Goal: Information Seeking & Learning: Learn about a topic

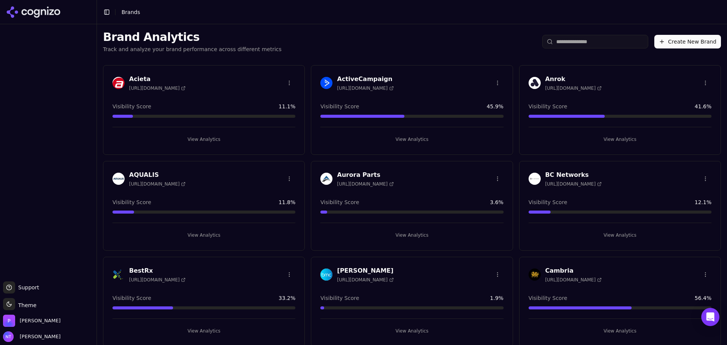
click at [556, 269] on h3 "Cambria" at bounding box center [573, 270] width 56 height 9
click at [142, 270] on h3 "BestRx" at bounding box center [157, 270] width 56 height 9
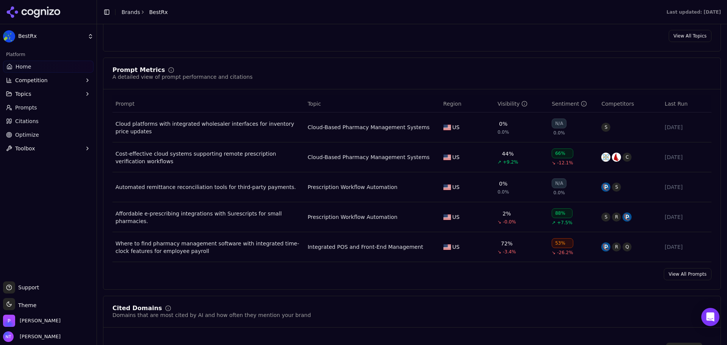
scroll to position [492, 0]
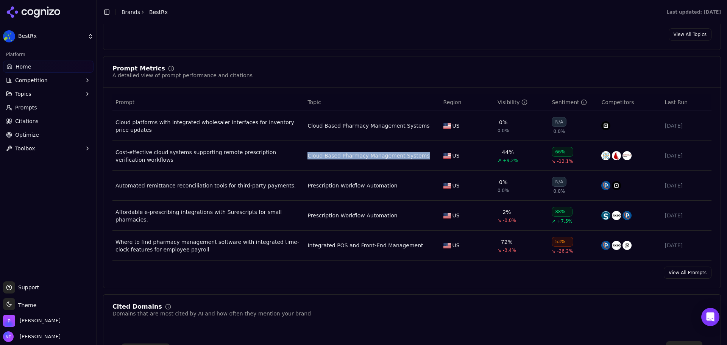
drag, startPoint x: 421, startPoint y: 164, endPoint x: 304, endPoint y: 156, distance: 116.5
click at [304, 156] on td "Cloud-Based Pharmacy Management Systems" at bounding box center [372, 156] width 136 height 30
copy div "Cloud-Based Pharmacy Management Systems"
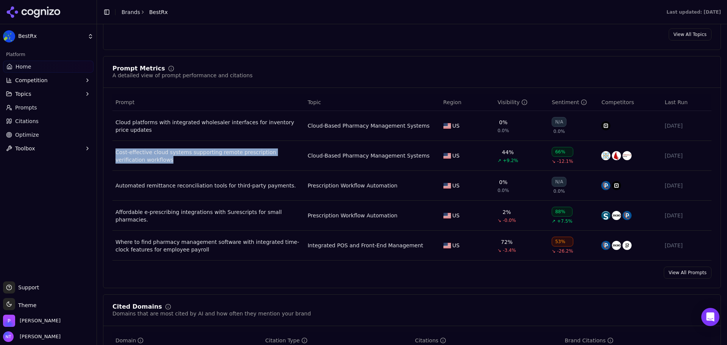
drag, startPoint x: 292, startPoint y: 166, endPoint x: 115, endPoint y: 156, distance: 176.7
click at [115, 156] on td "Cost-effective cloud systems supporting remote prescription verification workfl…" at bounding box center [208, 156] width 192 height 30
copy div "Cost-effective cloud systems supporting remote prescription verification workfl…"
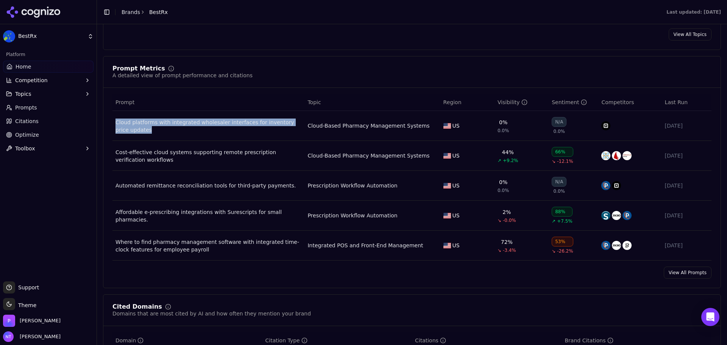
drag, startPoint x: 181, startPoint y: 136, endPoint x: 117, endPoint y: 120, distance: 66.2
click at [117, 120] on td "Cloud platforms with integrated wholesaler interfaces for inventory price updat…" at bounding box center [208, 126] width 192 height 30
copy div "Cloud platforms with integrated wholesaler interfaces for inventory price updat…"
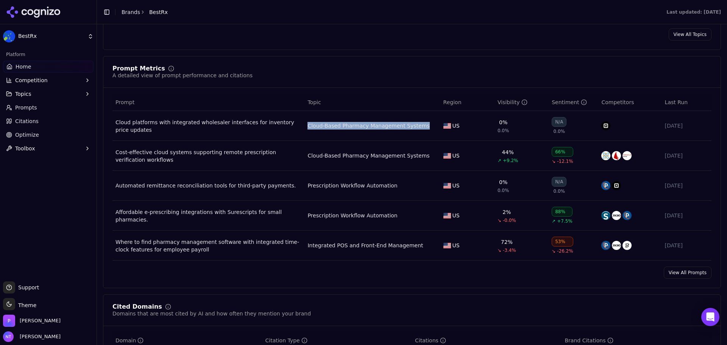
drag, startPoint x: 422, startPoint y: 134, endPoint x: 304, endPoint y: 127, distance: 117.6
click at [304, 127] on td "Cloud-Based Pharmacy Management Systems" at bounding box center [372, 126] width 136 height 30
copy div "Cloud-Based Pharmacy Management Systems"
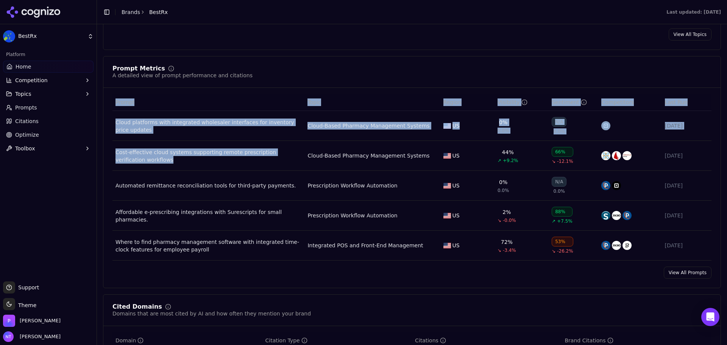
drag, startPoint x: 294, startPoint y: 167, endPoint x: 112, endPoint y: 155, distance: 182.9
click at [112, 155] on div "Prompt Topic Region Visibility Sentiment Competitors Last Run Cloud platforms w…" at bounding box center [411, 177] width 617 height 167
copy table "Prompt Topic Region Visibility Sentiment Competitors Last Run Cloud platforms w…"
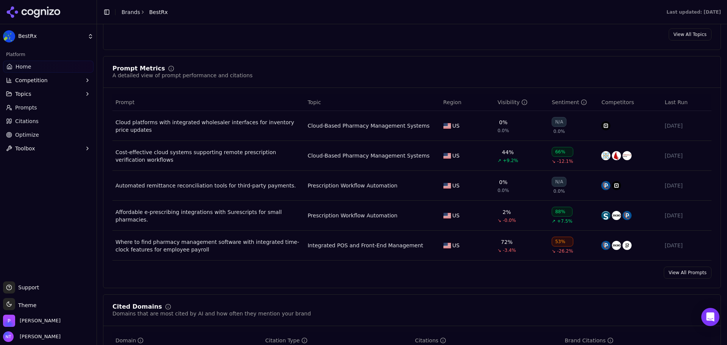
click at [256, 59] on div "Prompt Metrics A detailed view of prompt performance and citations Prompt Topic…" at bounding box center [412, 172] width 618 height 232
drag, startPoint x: 211, startPoint y: 166, endPoint x: 114, endPoint y: 154, distance: 98.4
click at [114, 154] on td "Cost-effective cloud systems supporting remote prescription verification workfl…" at bounding box center [208, 156] width 192 height 30
copy div "Cost-effective cloud systems supporting remote prescription verification workfl…"
drag, startPoint x: 185, startPoint y: 136, endPoint x: 116, endPoint y: 125, distance: 69.5
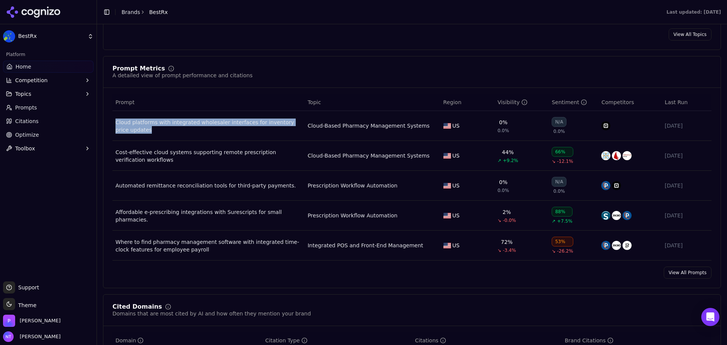
click at [116, 125] on td "Cloud platforms with integrated wholesaler interfaces for inventory price updat…" at bounding box center [208, 126] width 192 height 30
copy div "Cloud platforms with integrated wholesaler interfaces for inventory price updat…"
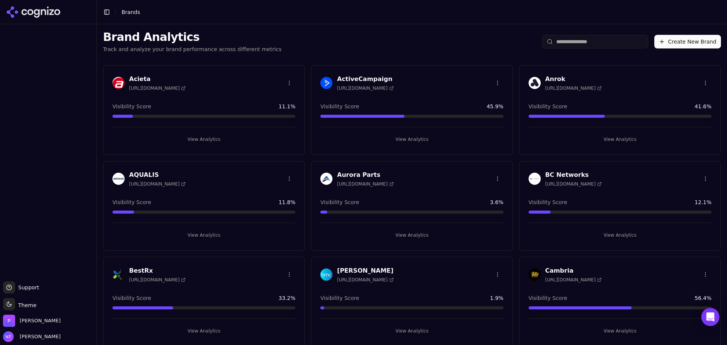
scroll to position [38, 0]
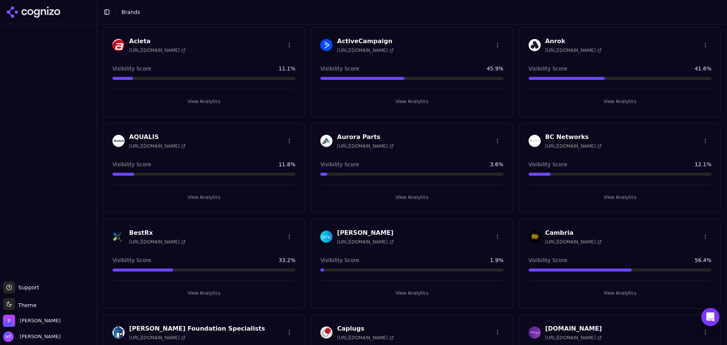
click at [554, 232] on h3 "Cambria" at bounding box center [573, 232] width 56 height 9
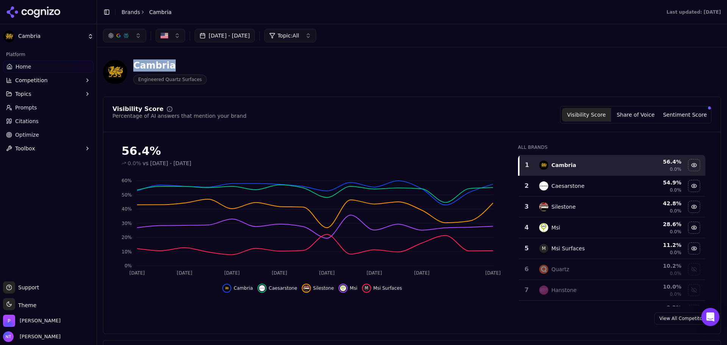
drag, startPoint x: 175, startPoint y: 63, endPoint x: 134, endPoint y: 62, distance: 40.5
click at [134, 62] on div "Cambria" at bounding box center [169, 65] width 73 height 12
copy div "Cambria"
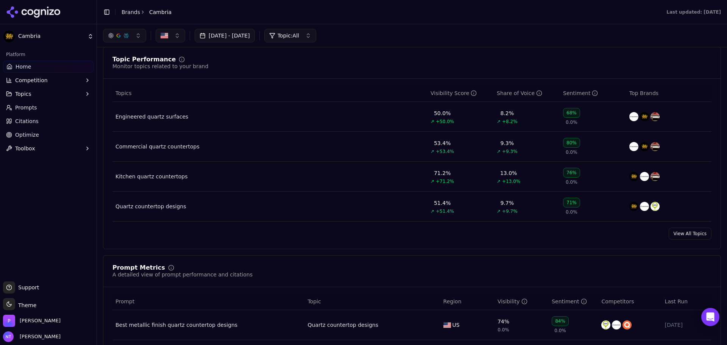
scroll to position [265, 0]
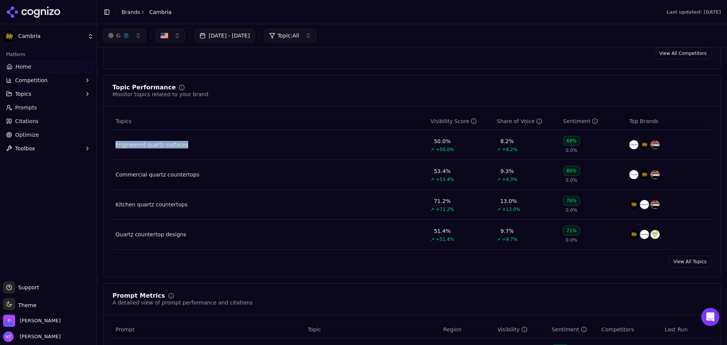
drag, startPoint x: 217, startPoint y: 154, endPoint x: 114, endPoint y: 142, distance: 103.4
click at [114, 142] on td "Engineered quartz surfaces" at bounding box center [269, 145] width 315 height 30
copy div "Engineered quartz surfaces"
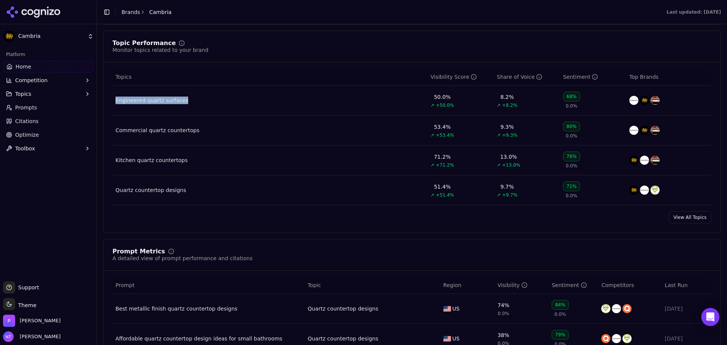
scroll to position [379, 0]
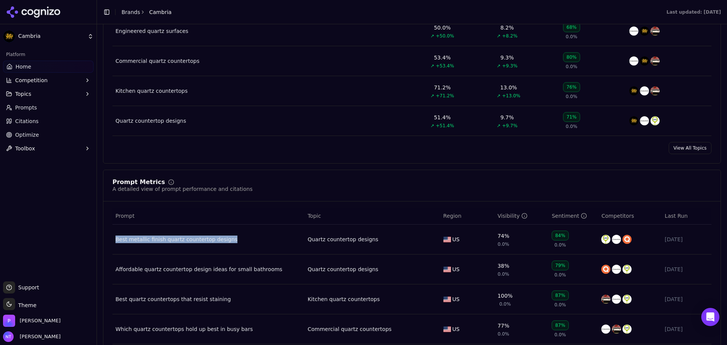
drag, startPoint x: 242, startPoint y: 249, endPoint x: 115, endPoint y: 239, distance: 127.3
click at [115, 239] on td "Best metallic finish quartz countertop designs" at bounding box center [208, 240] width 192 height 30
copy div "Best metallic finish quartz countertop designs"
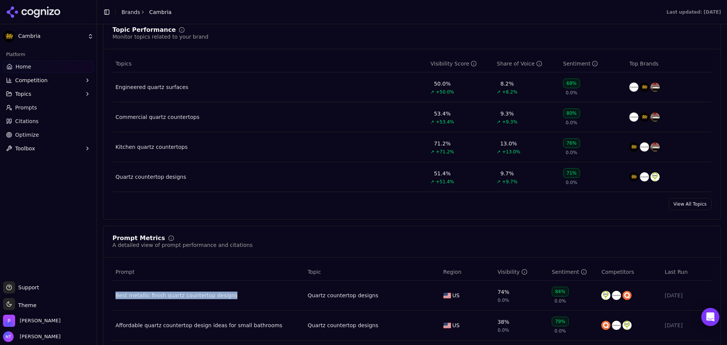
scroll to position [341, 0]
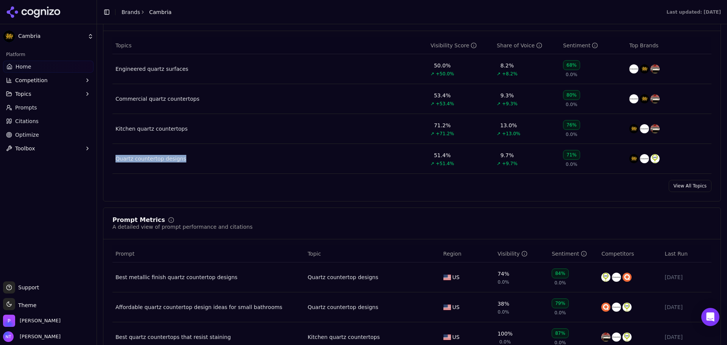
drag, startPoint x: 203, startPoint y: 169, endPoint x: 113, endPoint y: 156, distance: 90.4
click at [113, 156] on td "Quartz countertop designs" at bounding box center [269, 159] width 315 height 30
copy div "Quartz countertop designs"
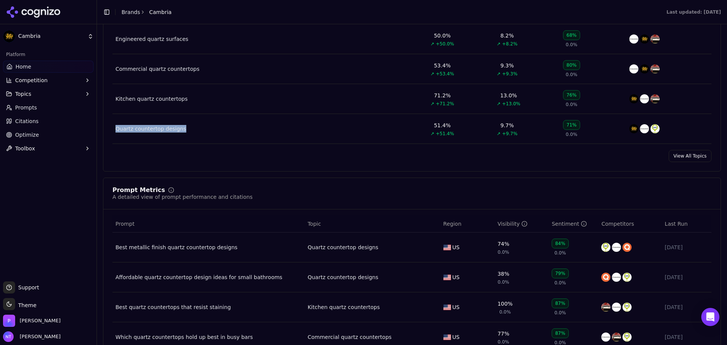
scroll to position [416, 0]
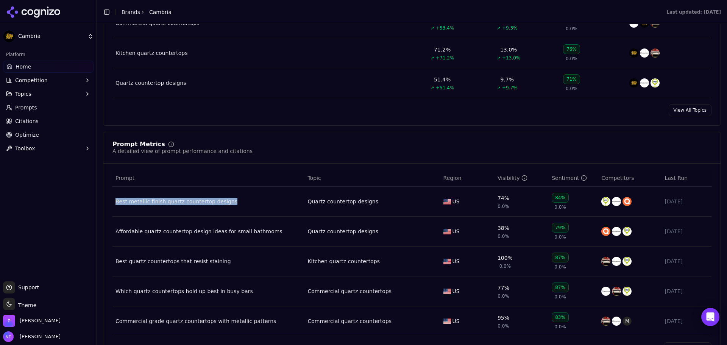
drag, startPoint x: 249, startPoint y: 212, endPoint x: 114, endPoint y: 203, distance: 134.7
click at [114, 203] on td "Best metallic finish quartz countertop designs" at bounding box center [208, 202] width 192 height 30
copy div "Best metallic finish quartz countertop designs"
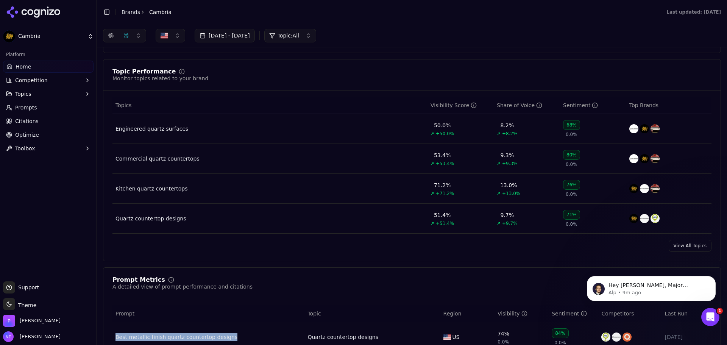
scroll to position [0, 0]
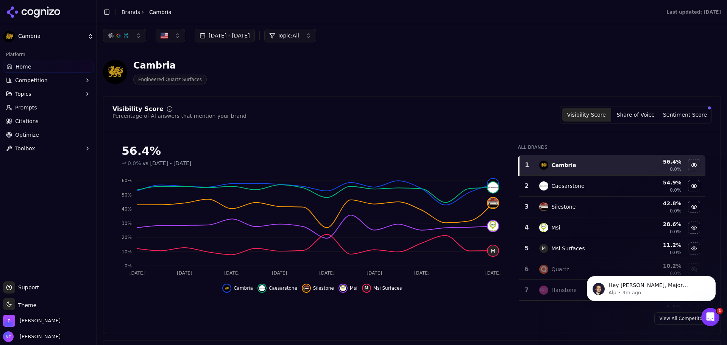
click at [585, 188] on div "Caesarstone" at bounding box center [582, 185] width 87 height 9
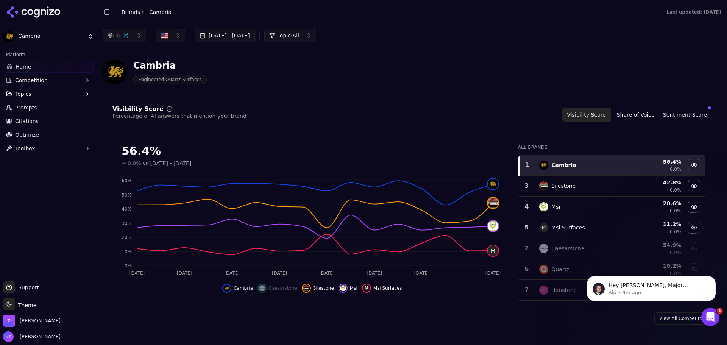
click at [583, 245] on div "Caesarstone" at bounding box center [582, 248] width 87 height 9
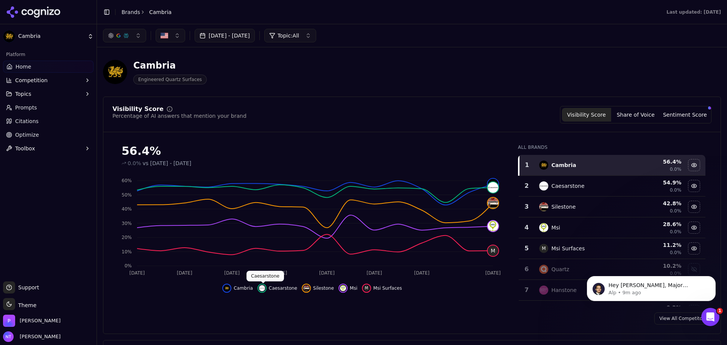
click at [265, 287] on img "Hide caesarstone data" at bounding box center [262, 288] width 6 height 6
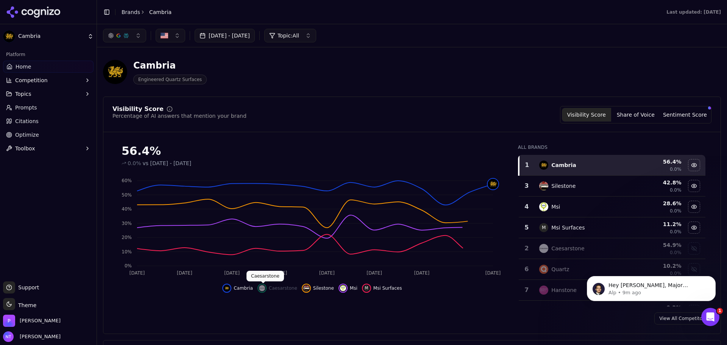
click at [265, 288] on img "Show caesarstone data" at bounding box center [262, 288] width 6 height 6
